Goal: Information Seeking & Learning: Understand process/instructions

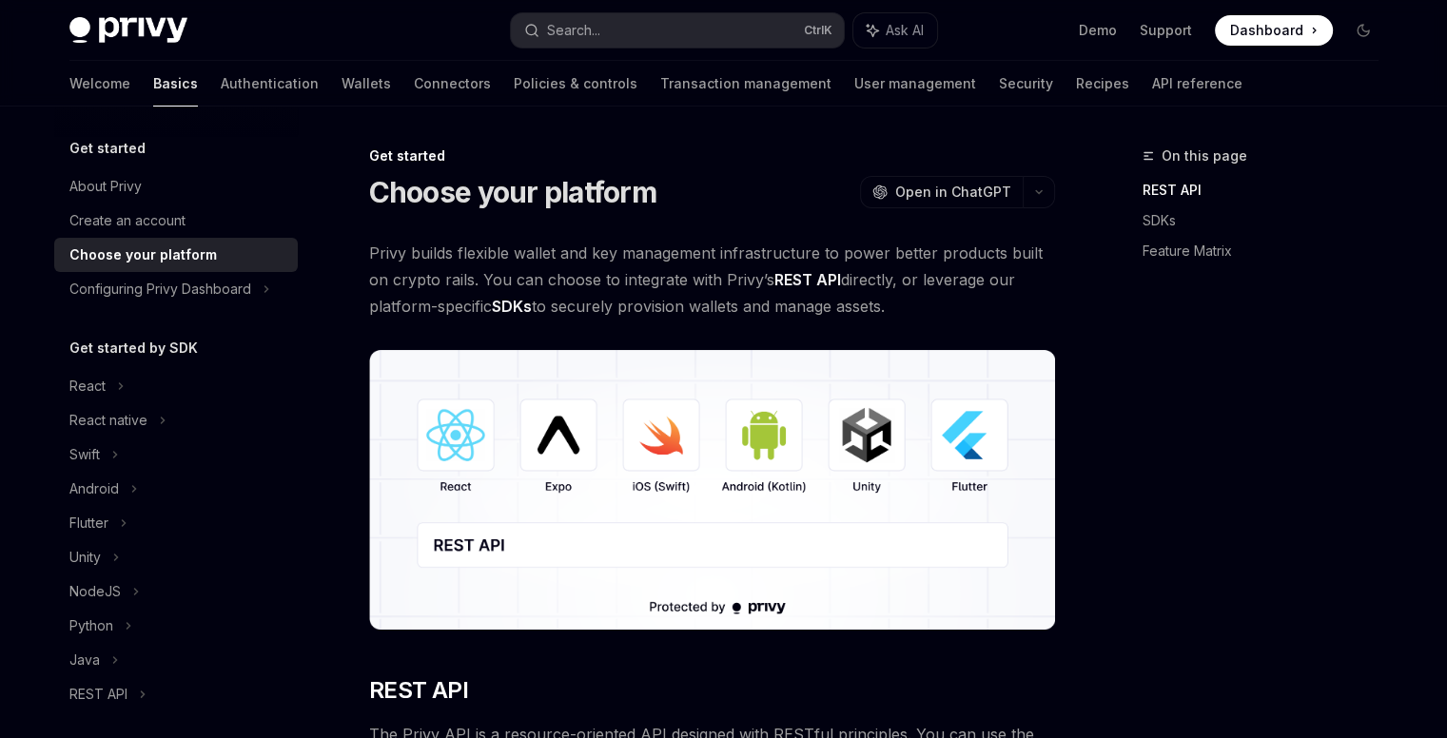
click at [912, 309] on span "Privy builds flexible wallet and key management infrastructure to power better …" at bounding box center [712, 280] width 686 height 80
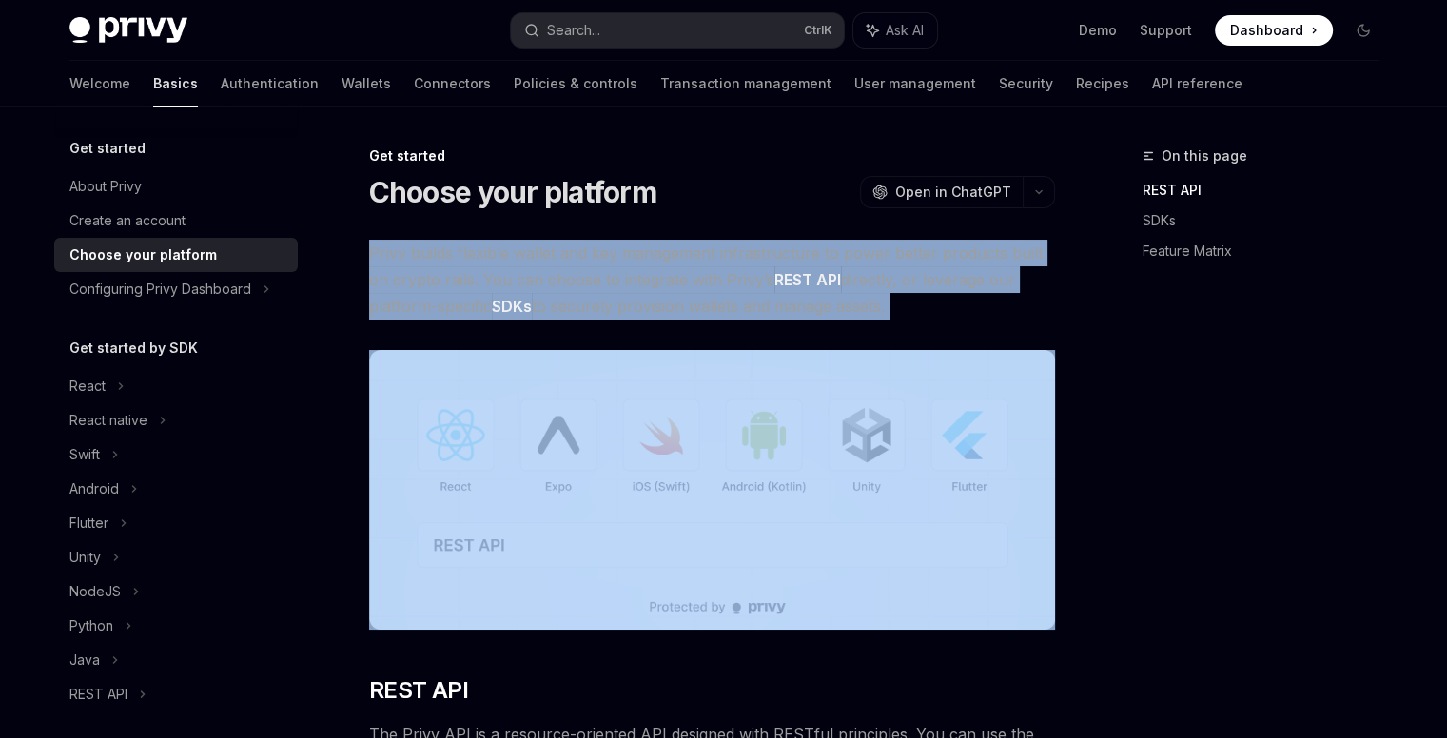
drag, startPoint x: 912, startPoint y: 309, endPoint x: 335, endPoint y: 263, distance: 579.4
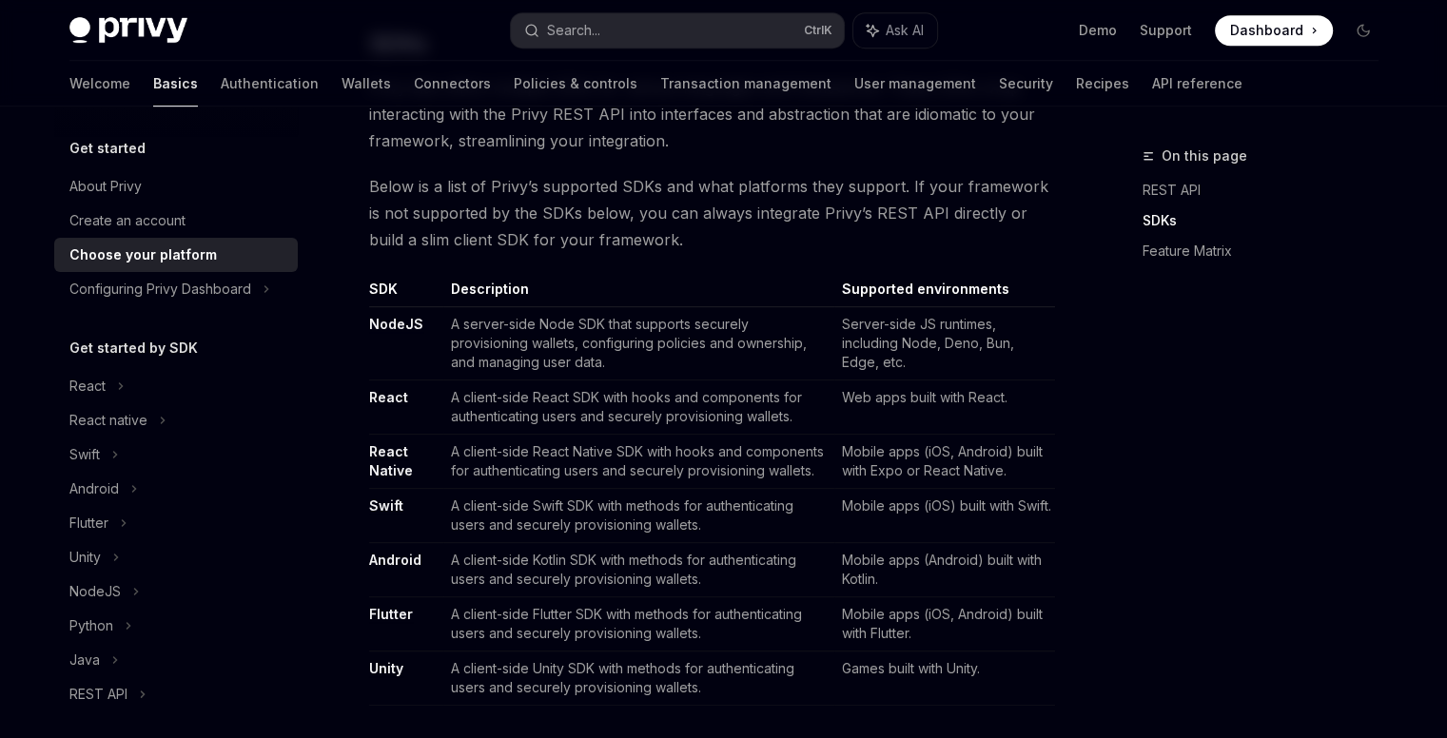
scroll to position [1142, 0]
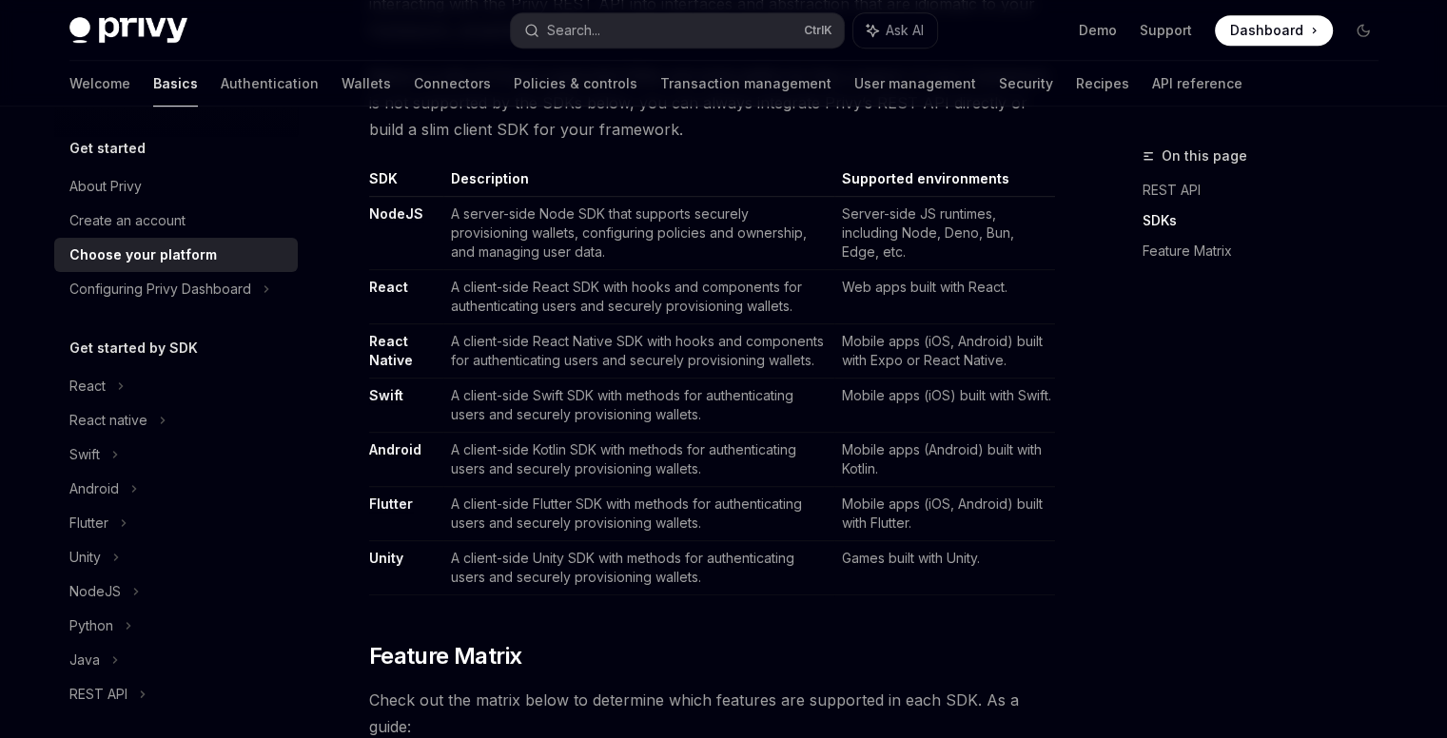
click at [384, 216] on link "NodeJS" at bounding box center [396, 213] width 54 height 17
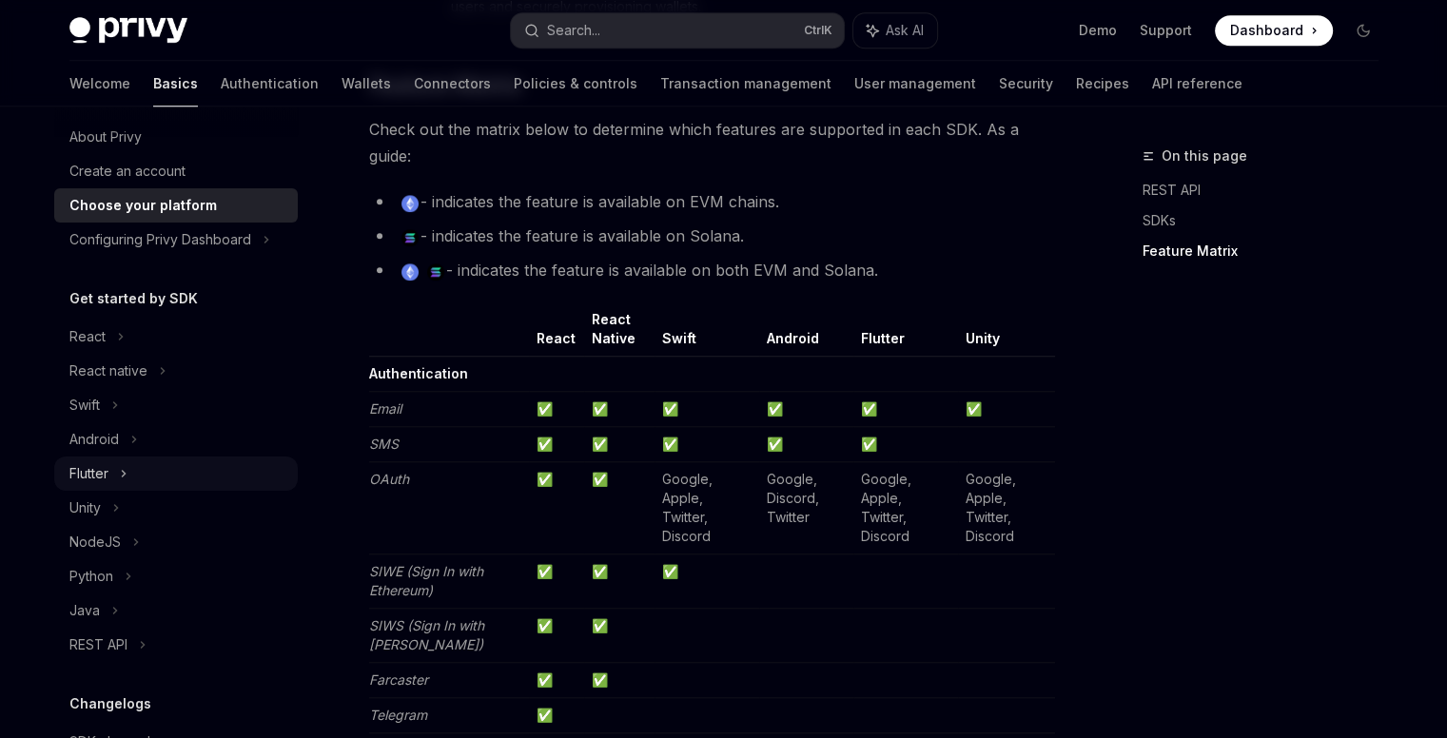
scroll to position [95, 0]
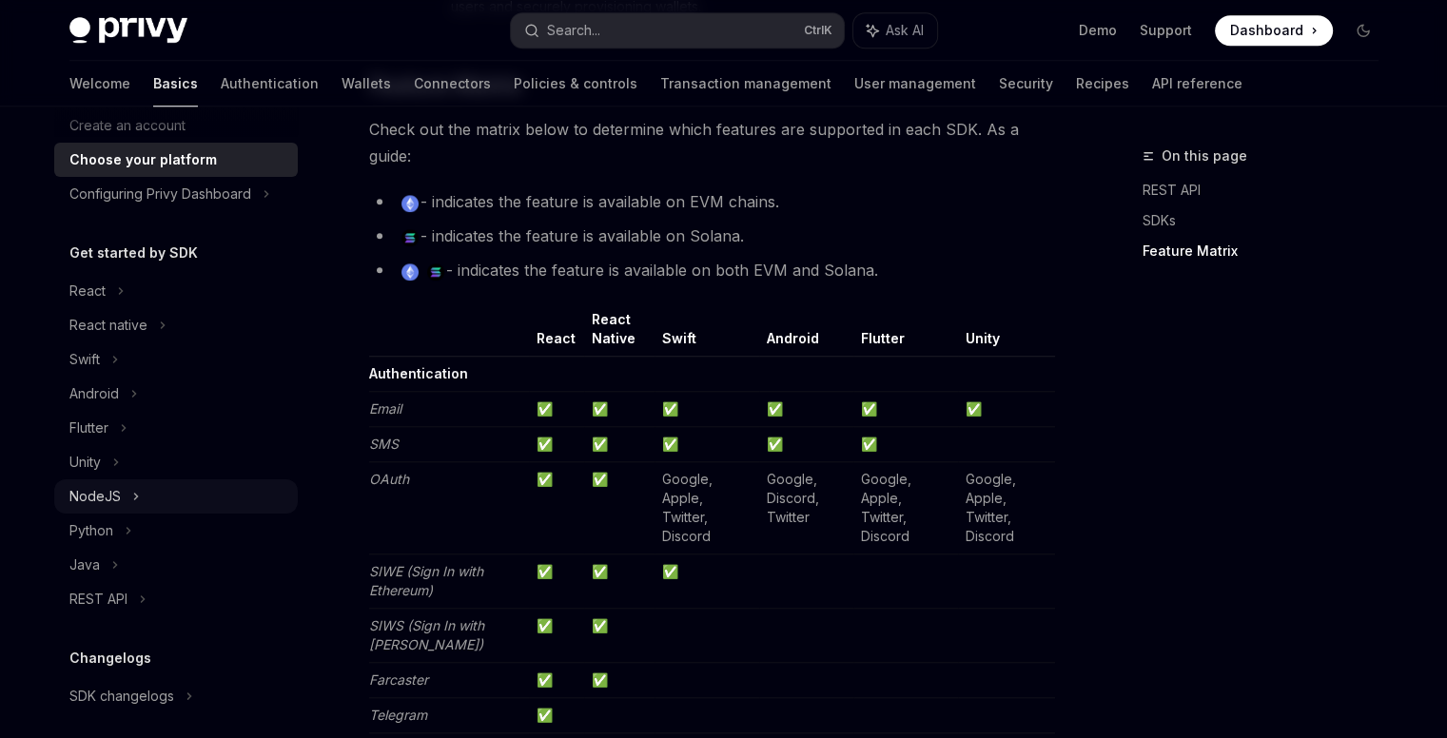
click at [99, 497] on div "NodeJS" at bounding box center [94, 496] width 51 height 23
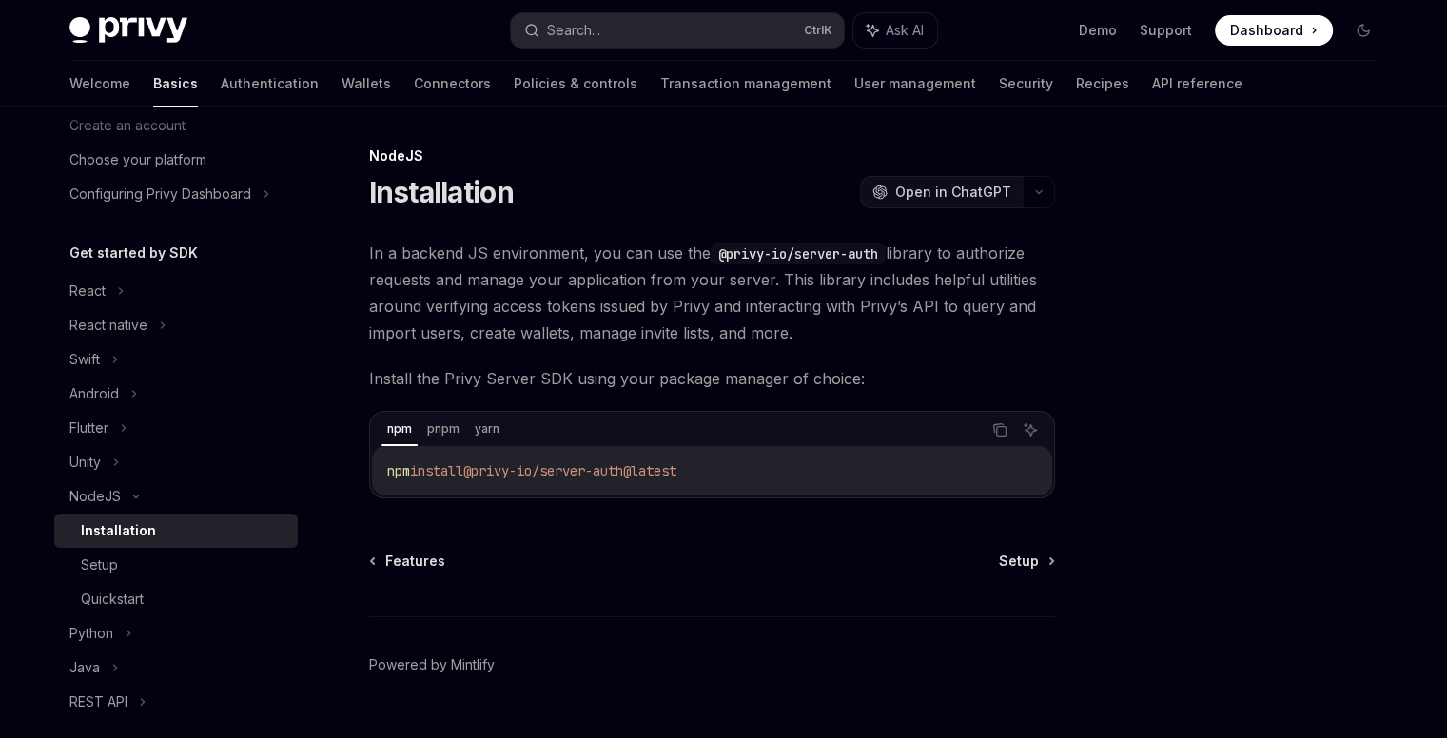
click at [940, 197] on span "Open in ChatGPT" at bounding box center [953, 192] width 116 height 19
click at [118, 553] on link "Setup" at bounding box center [176, 565] width 244 height 34
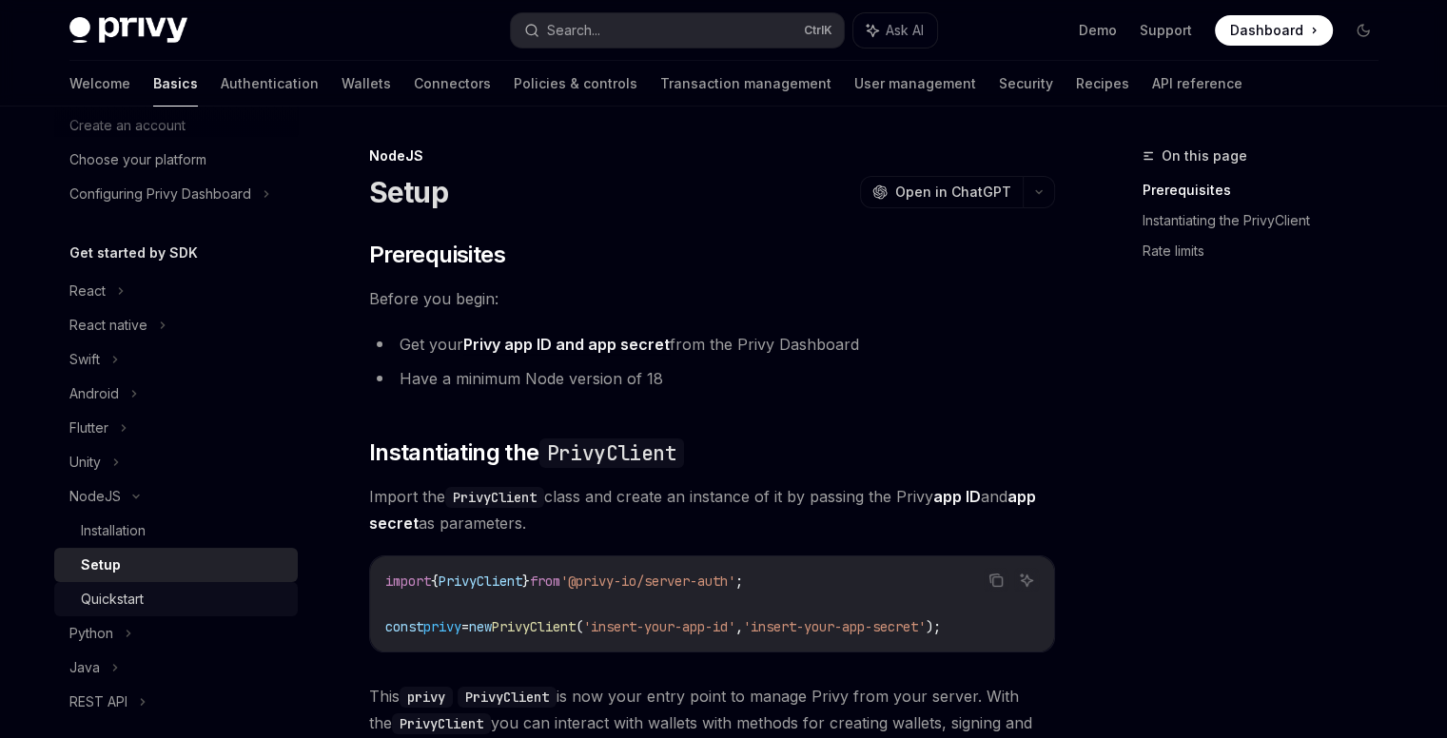
click at [111, 597] on div "Quickstart" at bounding box center [112, 599] width 63 height 23
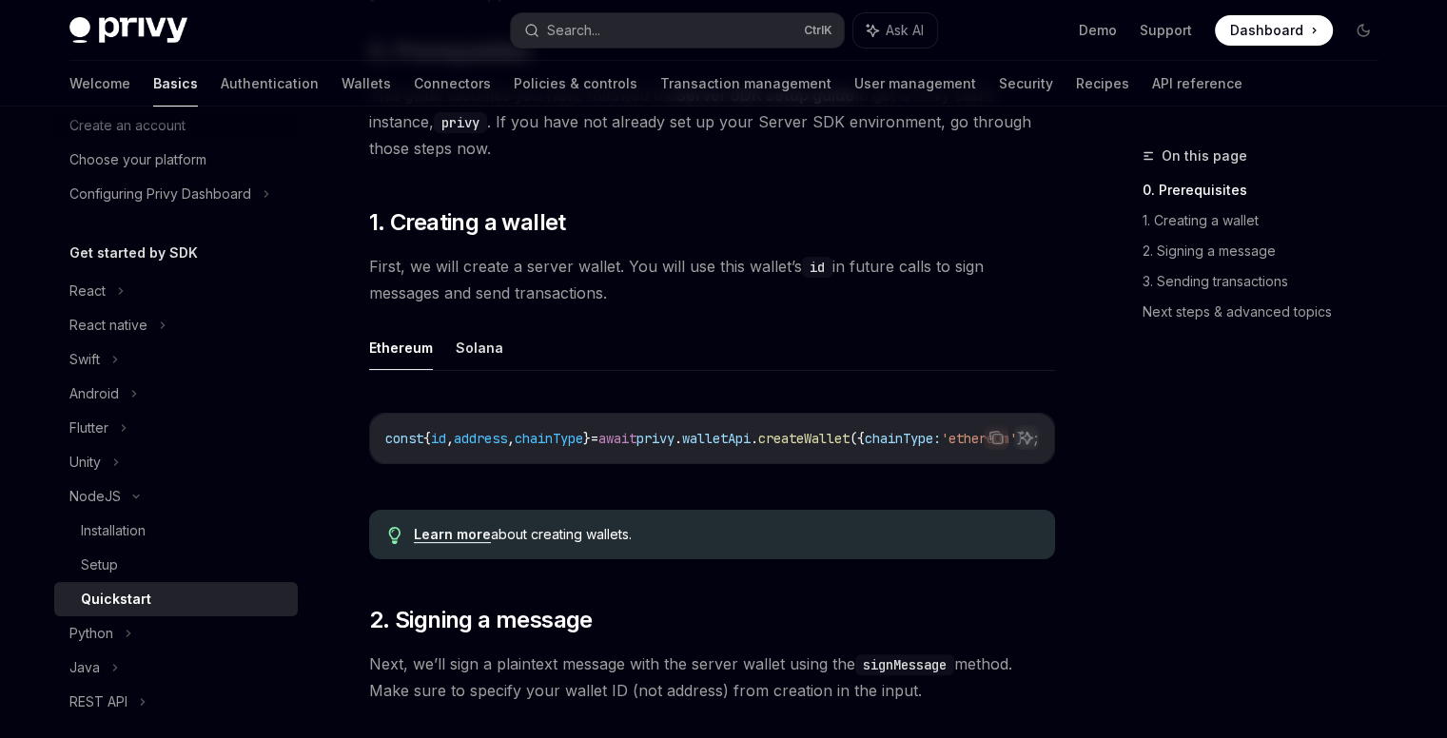
scroll to position [476, 0]
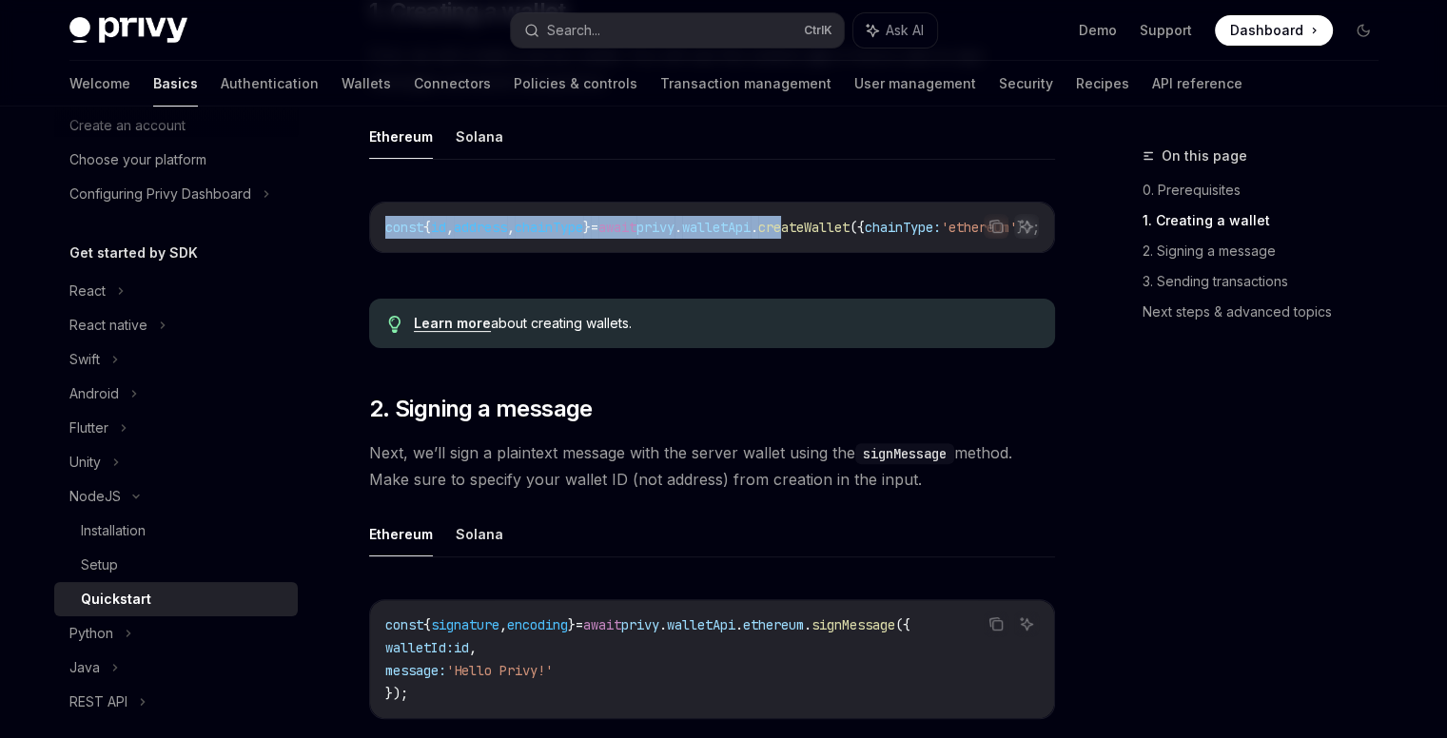
drag, startPoint x: 846, startPoint y: 259, endPoint x: 1028, endPoint y: 248, distance: 183.0
click at [1028, 248] on div "Copy Ask AI const { id , address , chainType } = await privy . walletApi . crea…" at bounding box center [712, 227] width 686 height 51
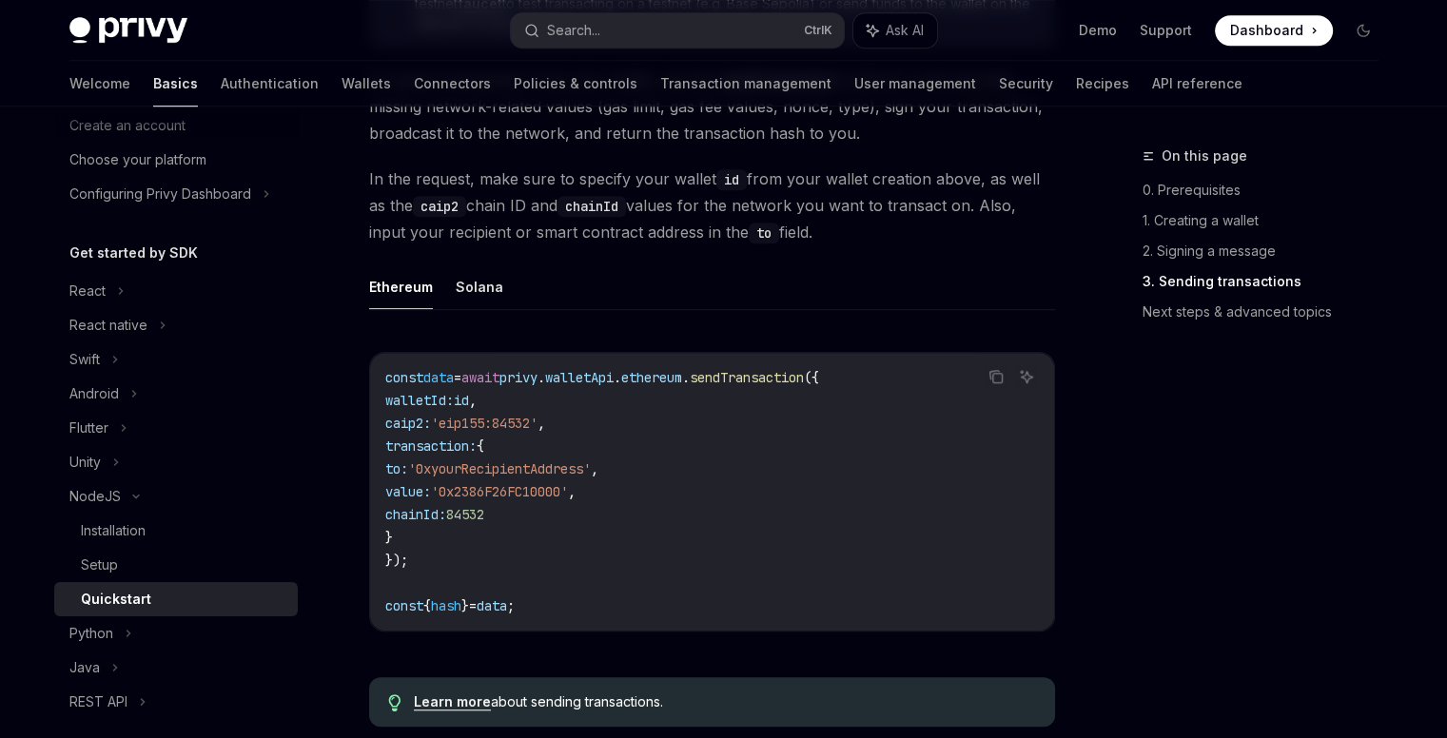
scroll to position [1427, 0]
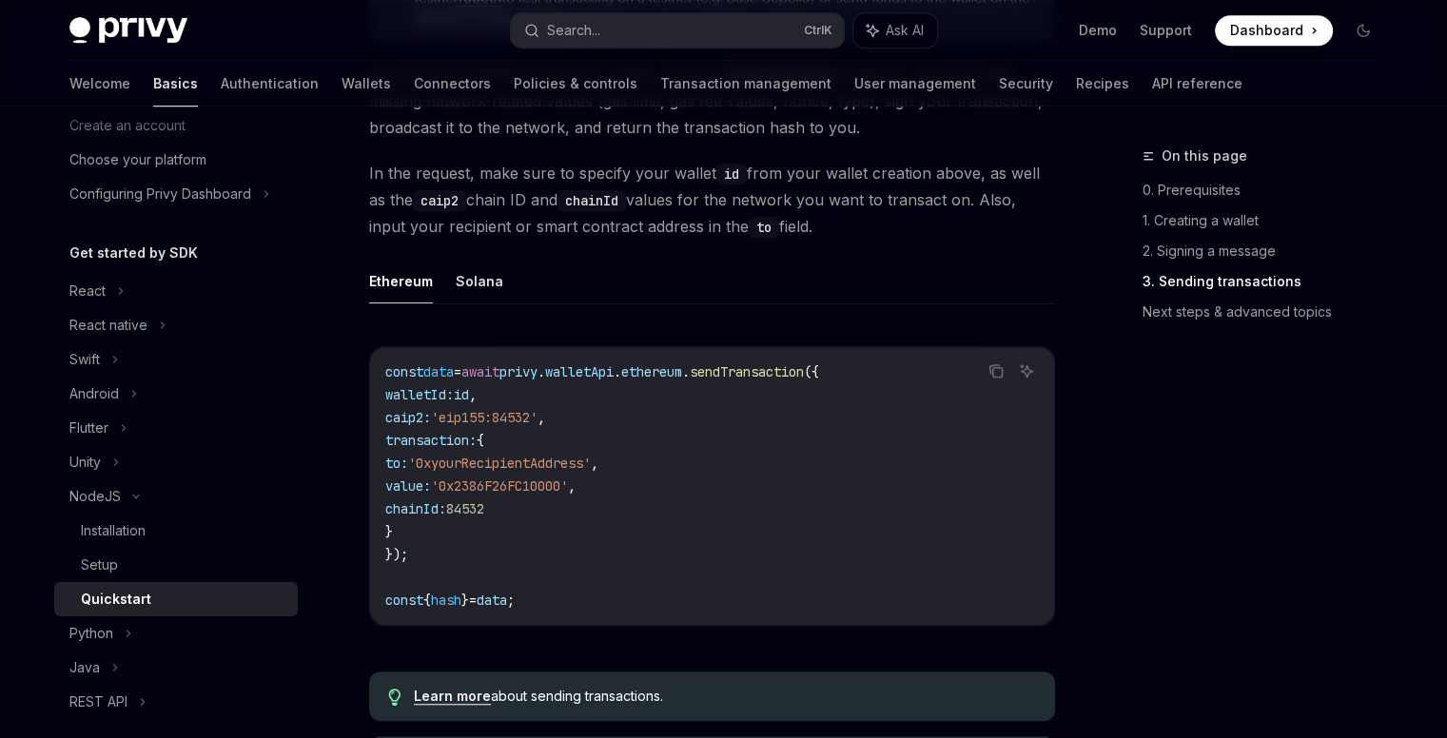
drag, startPoint x: 453, startPoint y: 379, endPoint x: 549, endPoint y: 519, distance: 170.5
click at [549, 519] on code "const data = await privy . walletApi . ethereum . sendTransaction ({ walletId: …" at bounding box center [712, 486] width 654 height 251
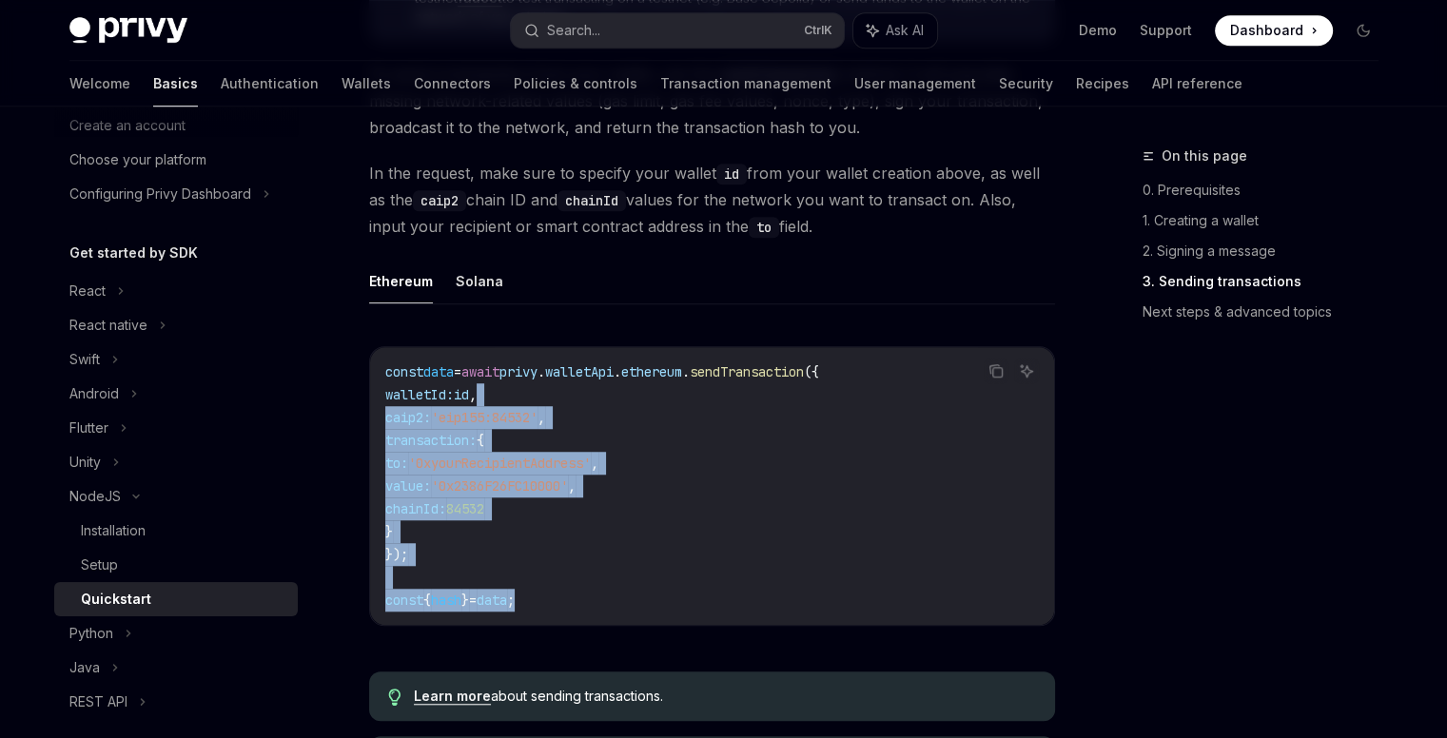
drag, startPoint x: 700, startPoint y: 609, endPoint x: 517, endPoint y: 382, distance: 292.3
click at [519, 387] on code "const data = await privy . walletApi . ethereum . sendTransaction ({ walletId: …" at bounding box center [712, 486] width 654 height 251
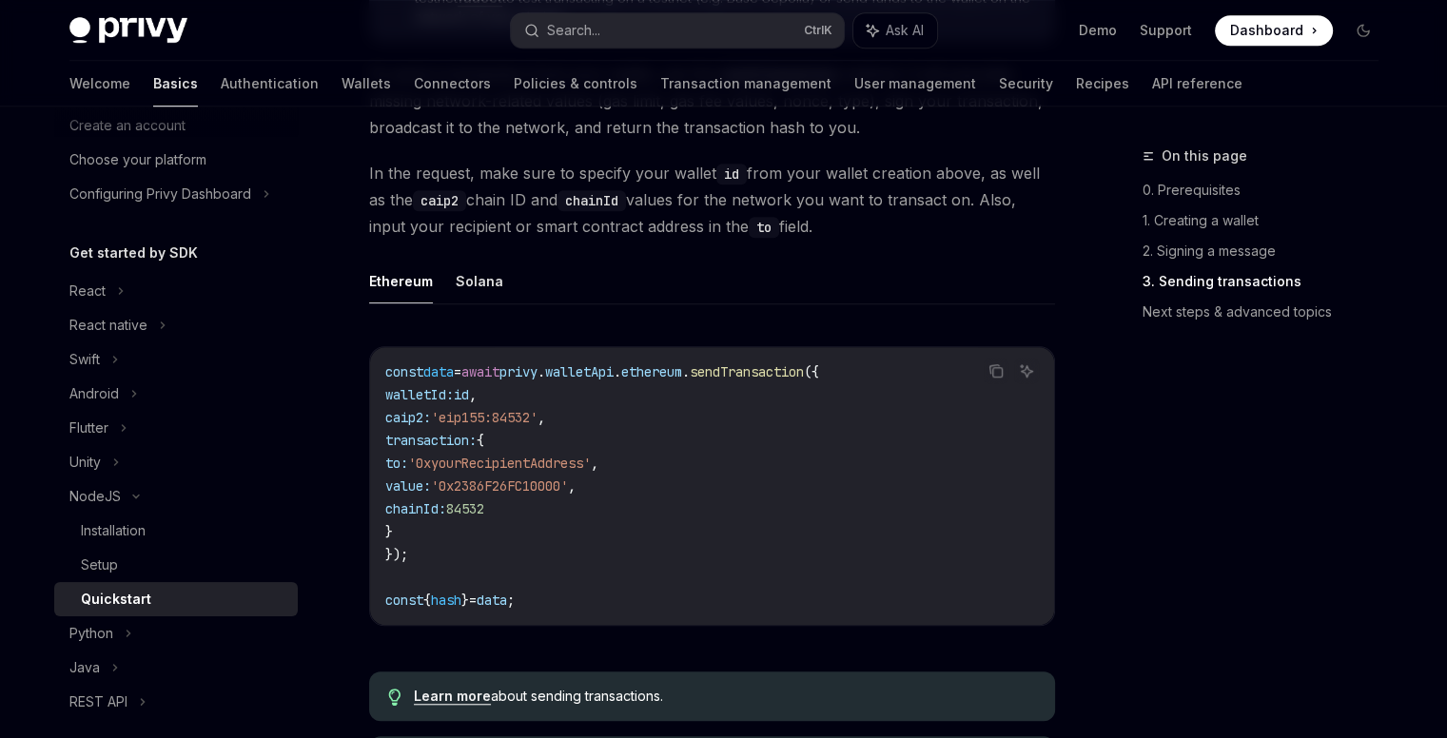
click at [499, 377] on span "await" at bounding box center [480, 371] width 38 height 17
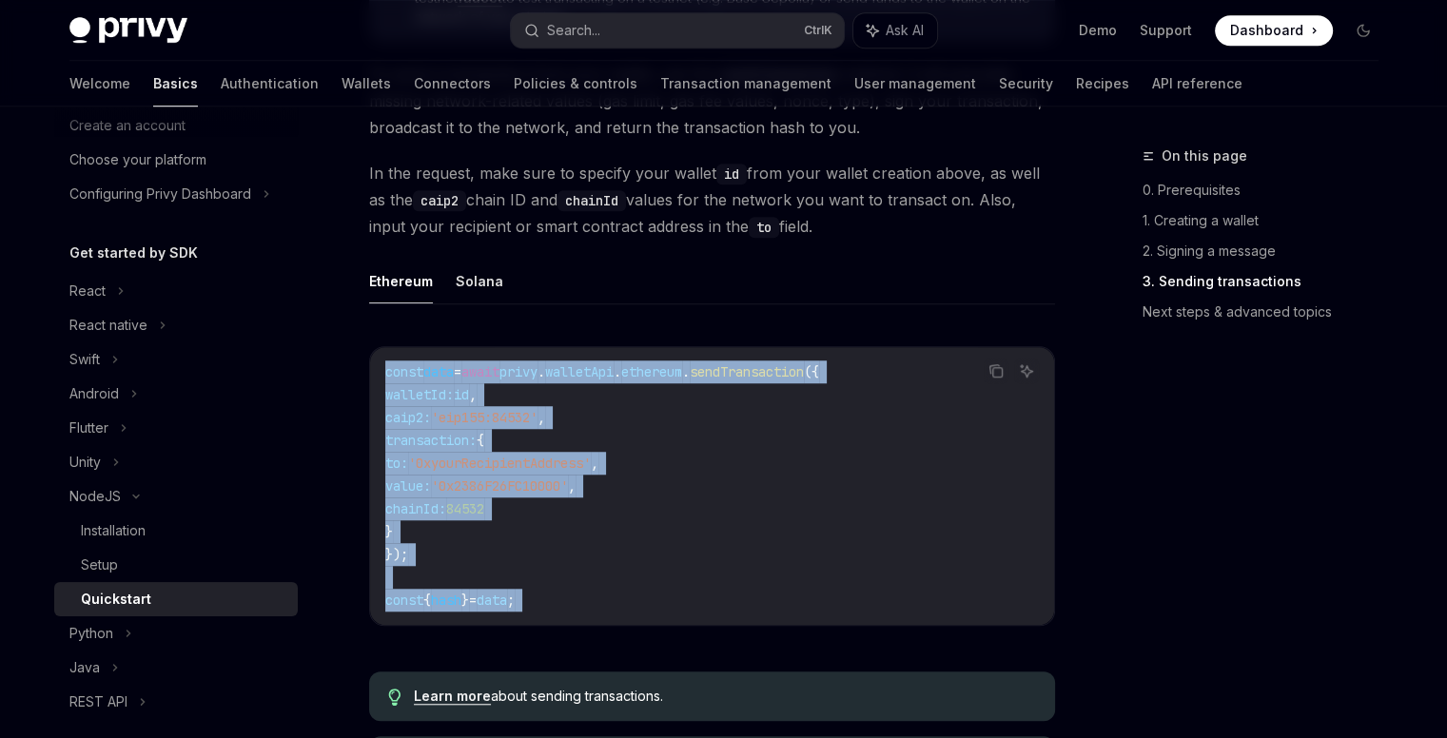
drag, startPoint x: 514, startPoint y: 377, endPoint x: 567, endPoint y: 625, distance: 254.0
click at [567, 625] on div "const data = await privy . walletApi . ethereum . sendTransaction ({ walletId: …" at bounding box center [712, 486] width 684 height 278
click at [563, 605] on code "const data = await privy . walletApi . ethereum . sendTransaction ({ walletId: …" at bounding box center [712, 486] width 654 height 251
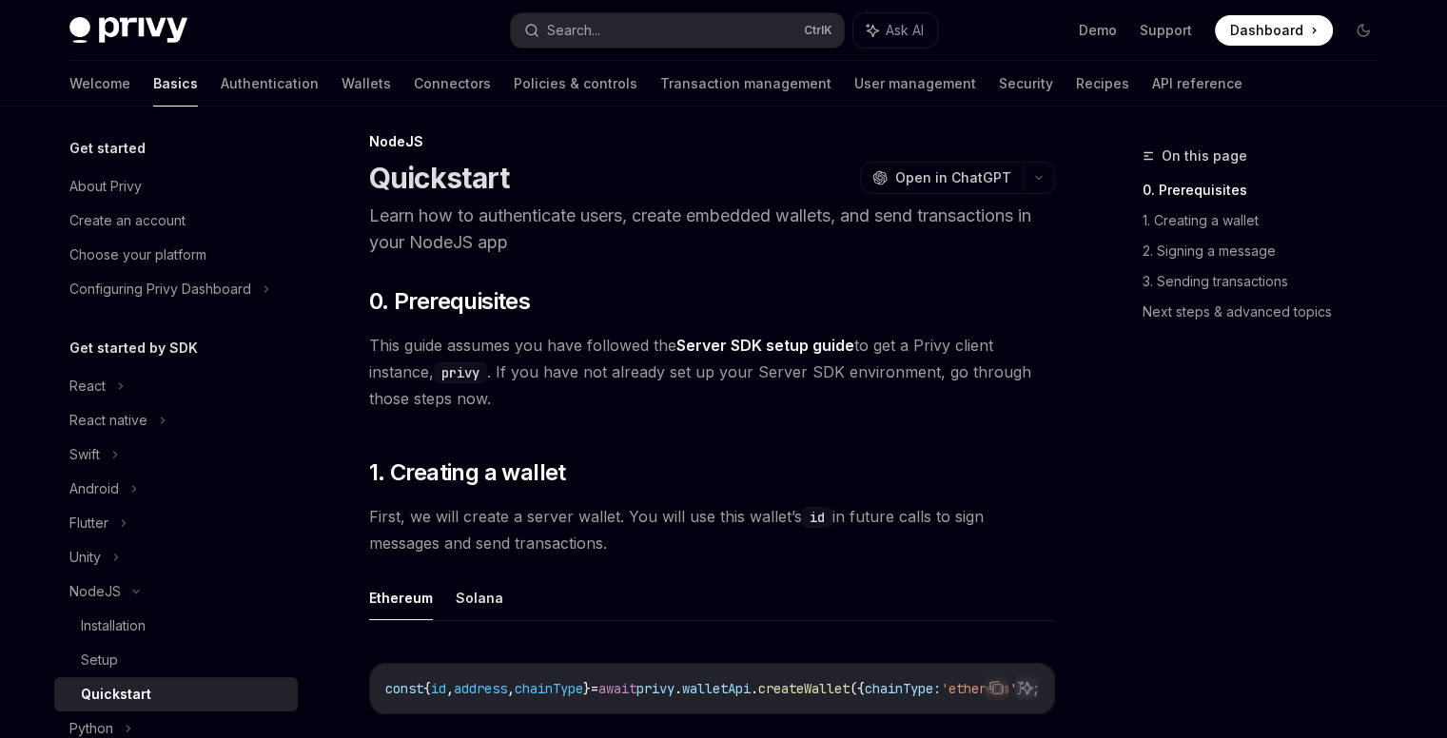
scroll to position [0, 0]
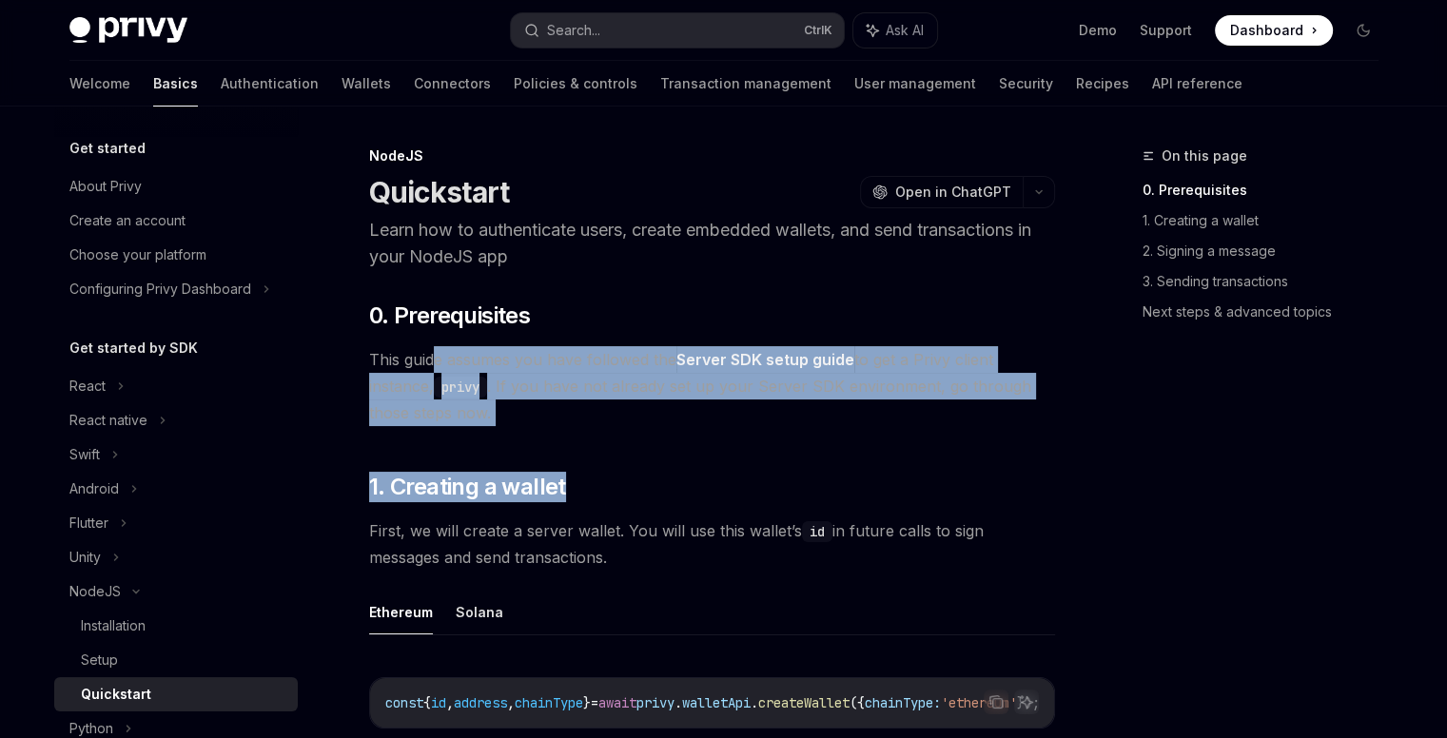
drag, startPoint x: 435, startPoint y: 355, endPoint x: 737, endPoint y: 458, distance: 319.5
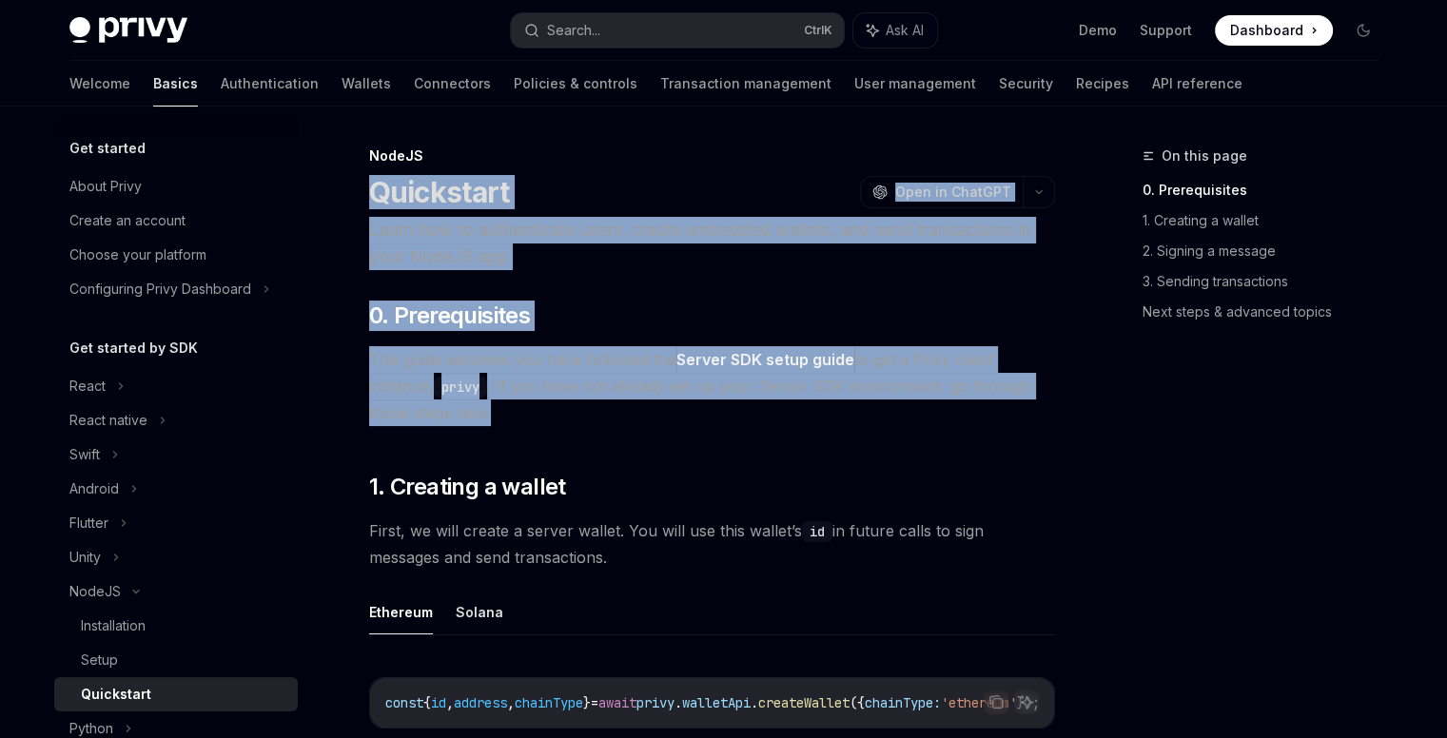
drag, startPoint x: 792, startPoint y: 423, endPoint x: 362, endPoint y: 195, distance: 486.0
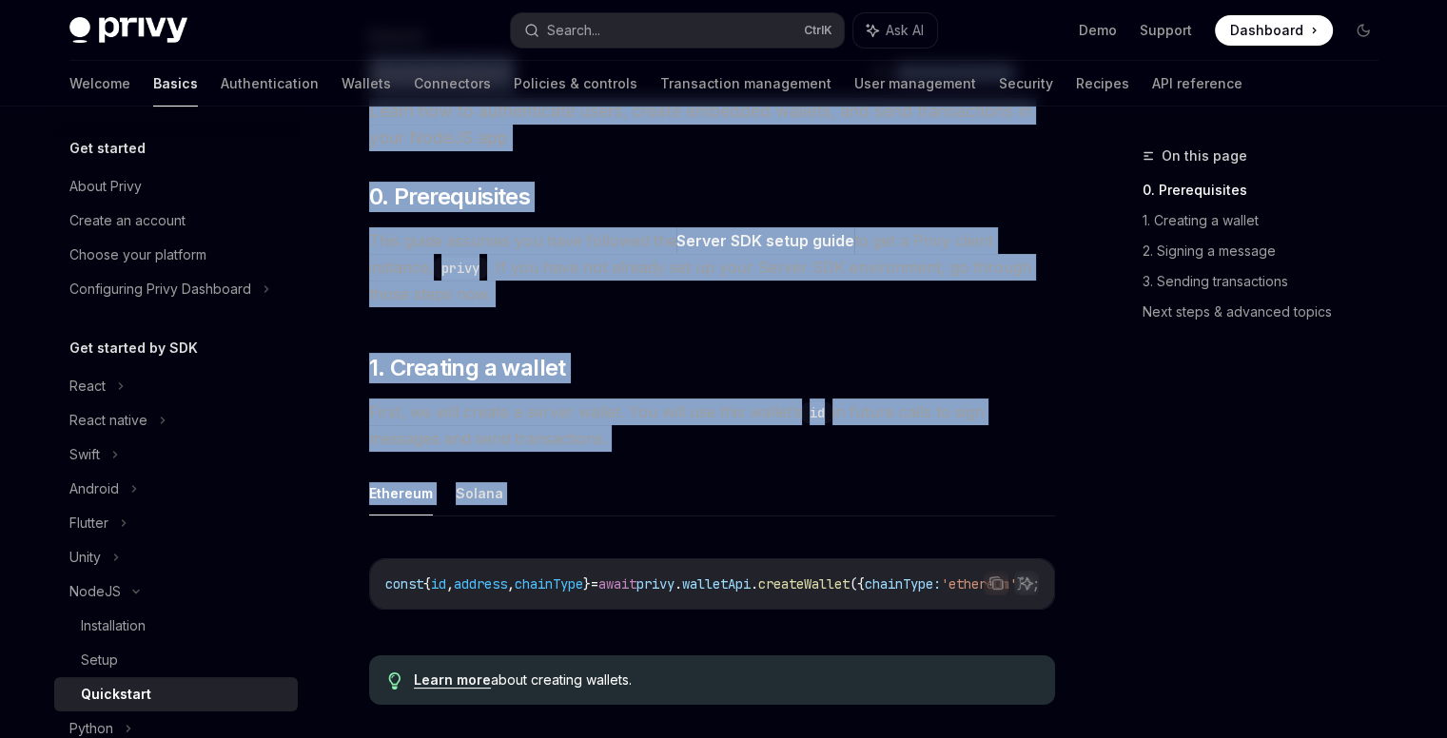
scroll to position [95, 0]
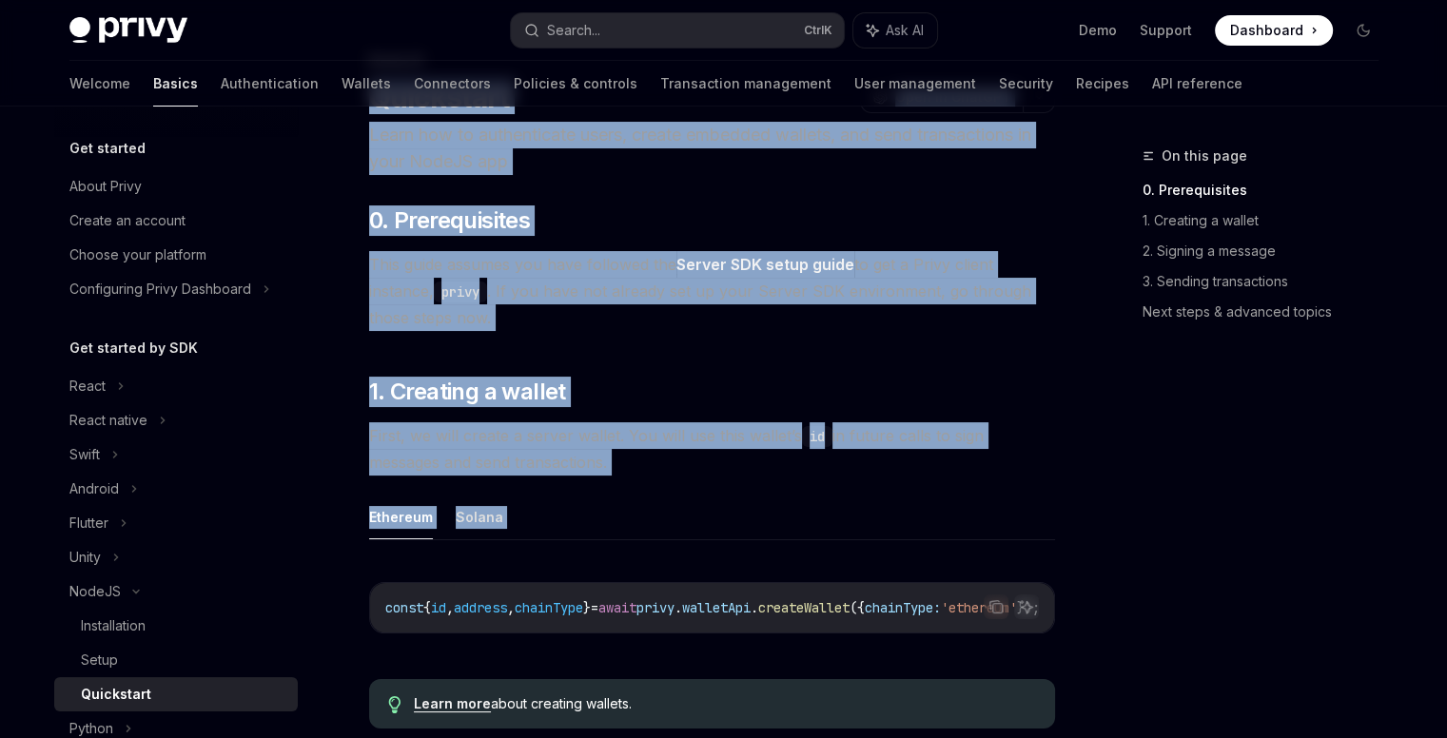
drag, startPoint x: 362, startPoint y: 195, endPoint x: 662, endPoint y: 508, distance: 433.3
click at [689, 423] on span "First, we will create a server wallet. You will use this wallet’s id in future …" at bounding box center [712, 448] width 686 height 53
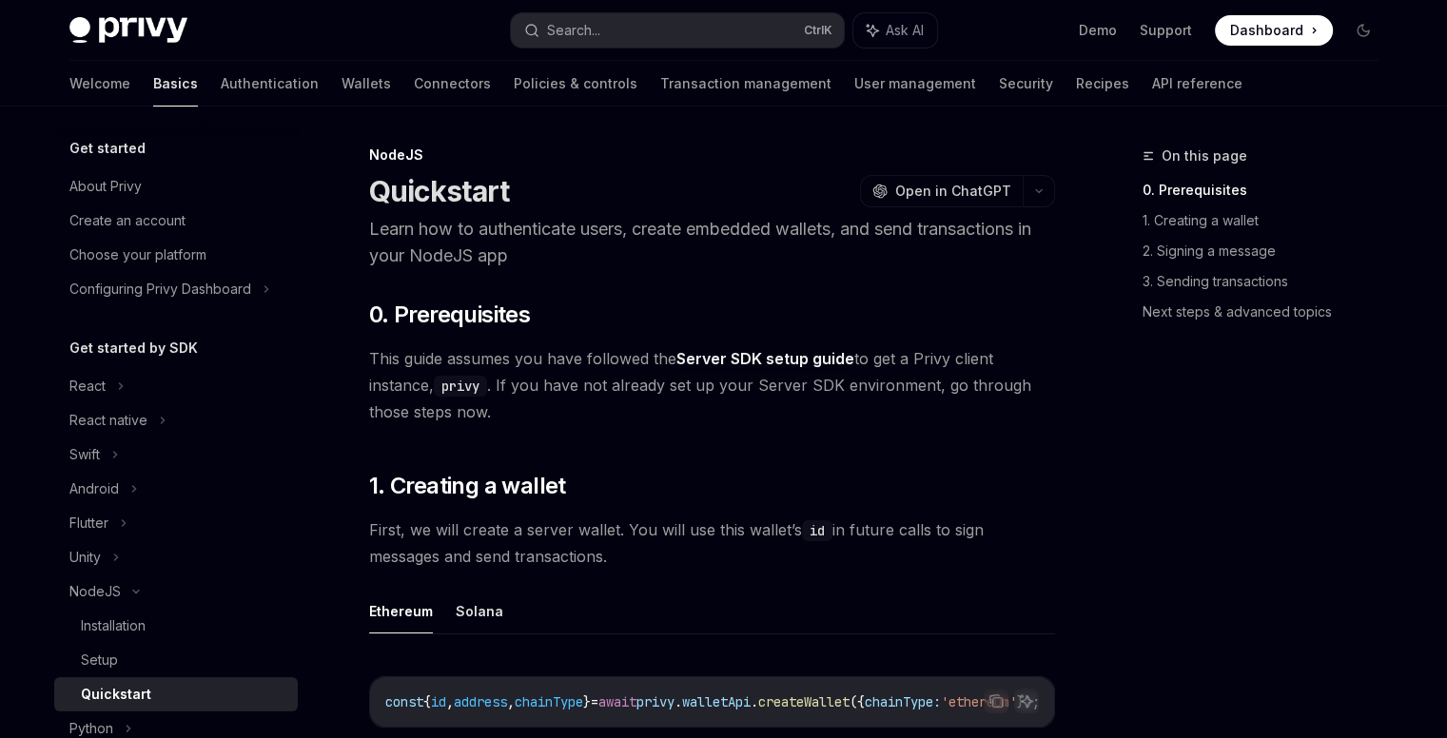
scroll to position [0, 0]
click at [110, 630] on div "Installation" at bounding box center [113, 626] width 65 height 23
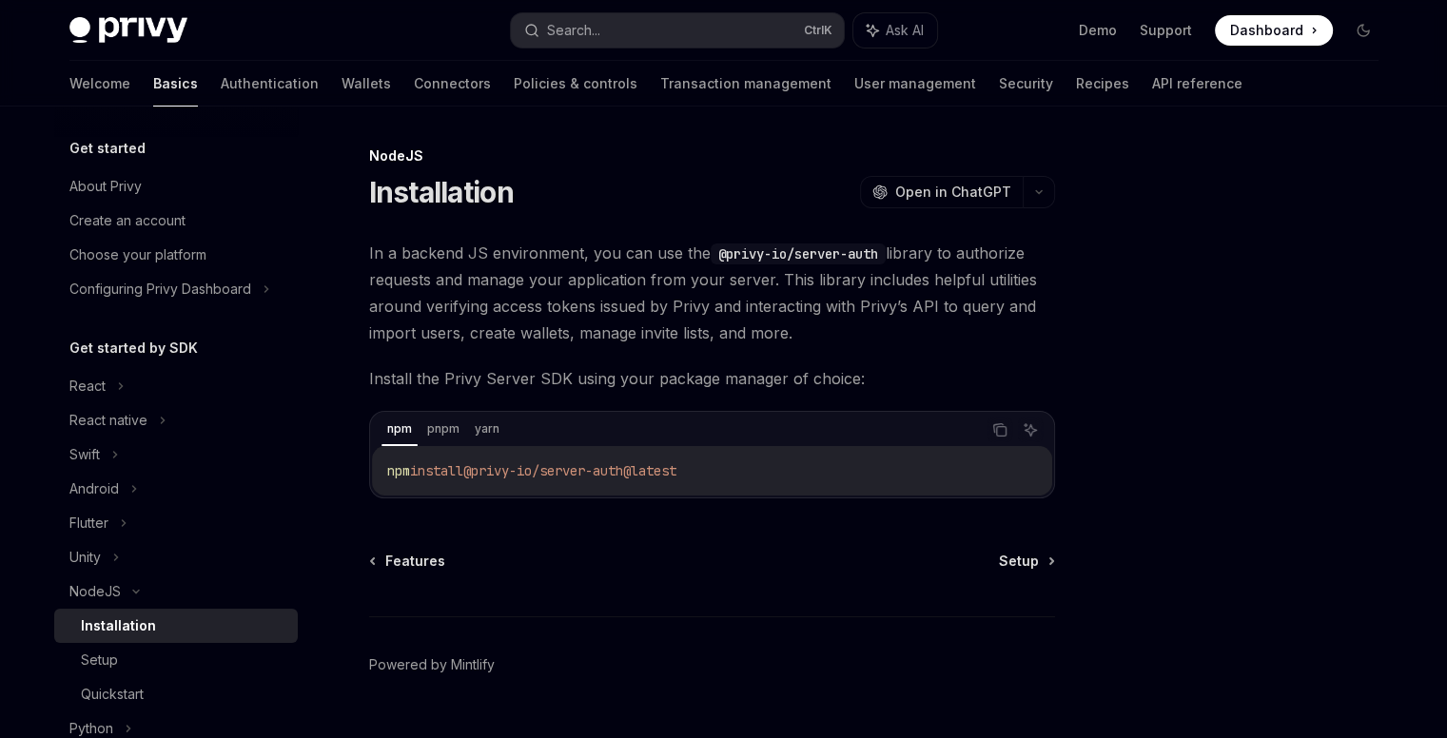
scroll to position [42, 0]
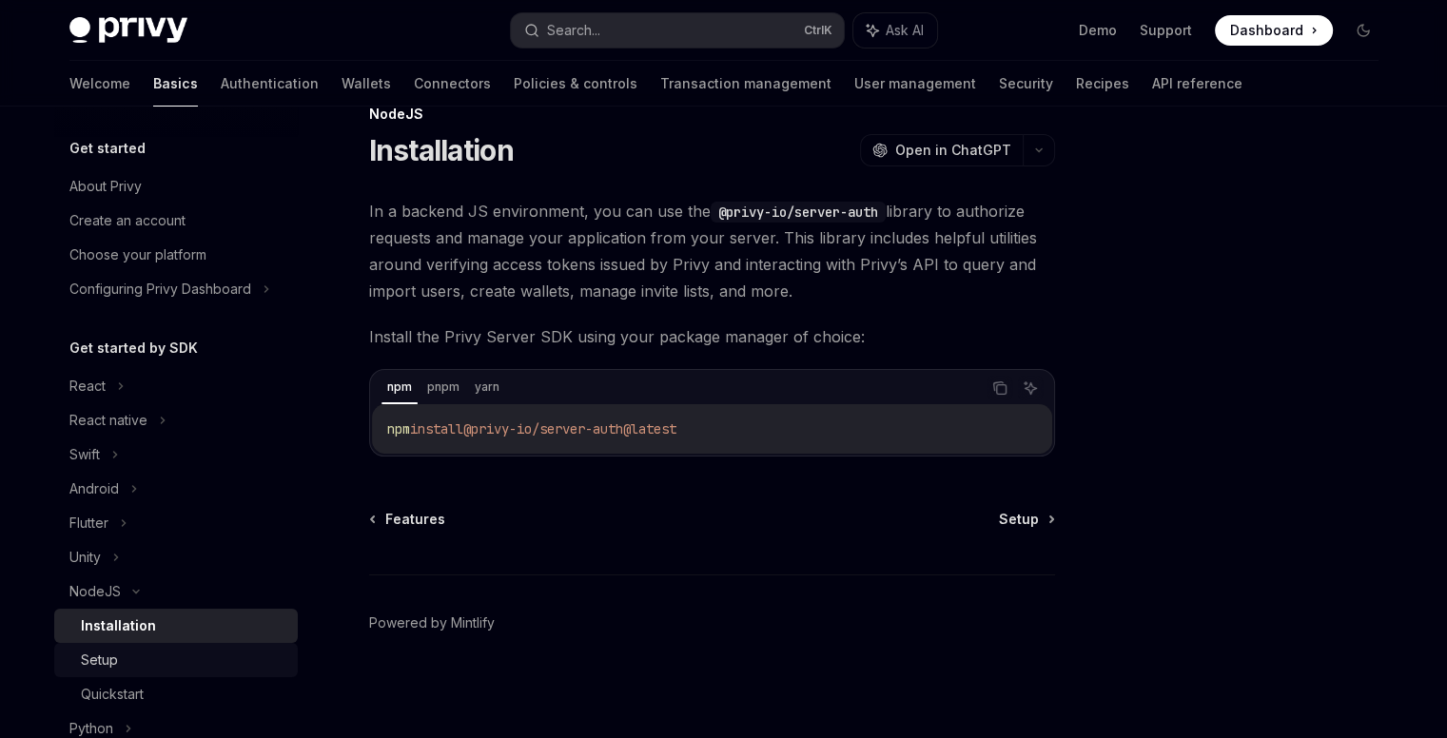
click at [91, 662] on div "Setup" at bounding box center [99, 660] width 37 height 23
type textarea "*"
